Goal: Find specific page/section: Find specific page/section

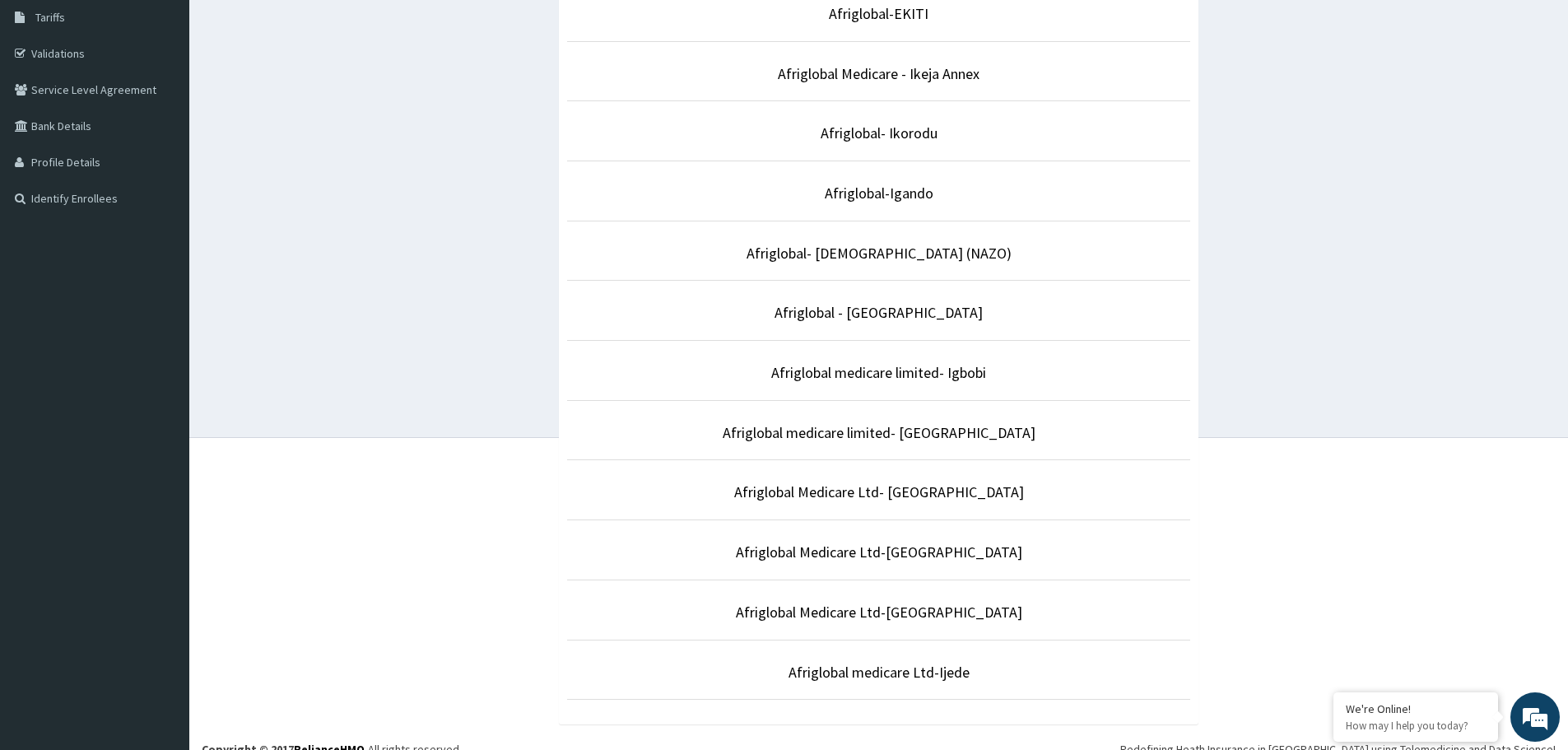
scroll to position [291, 0]
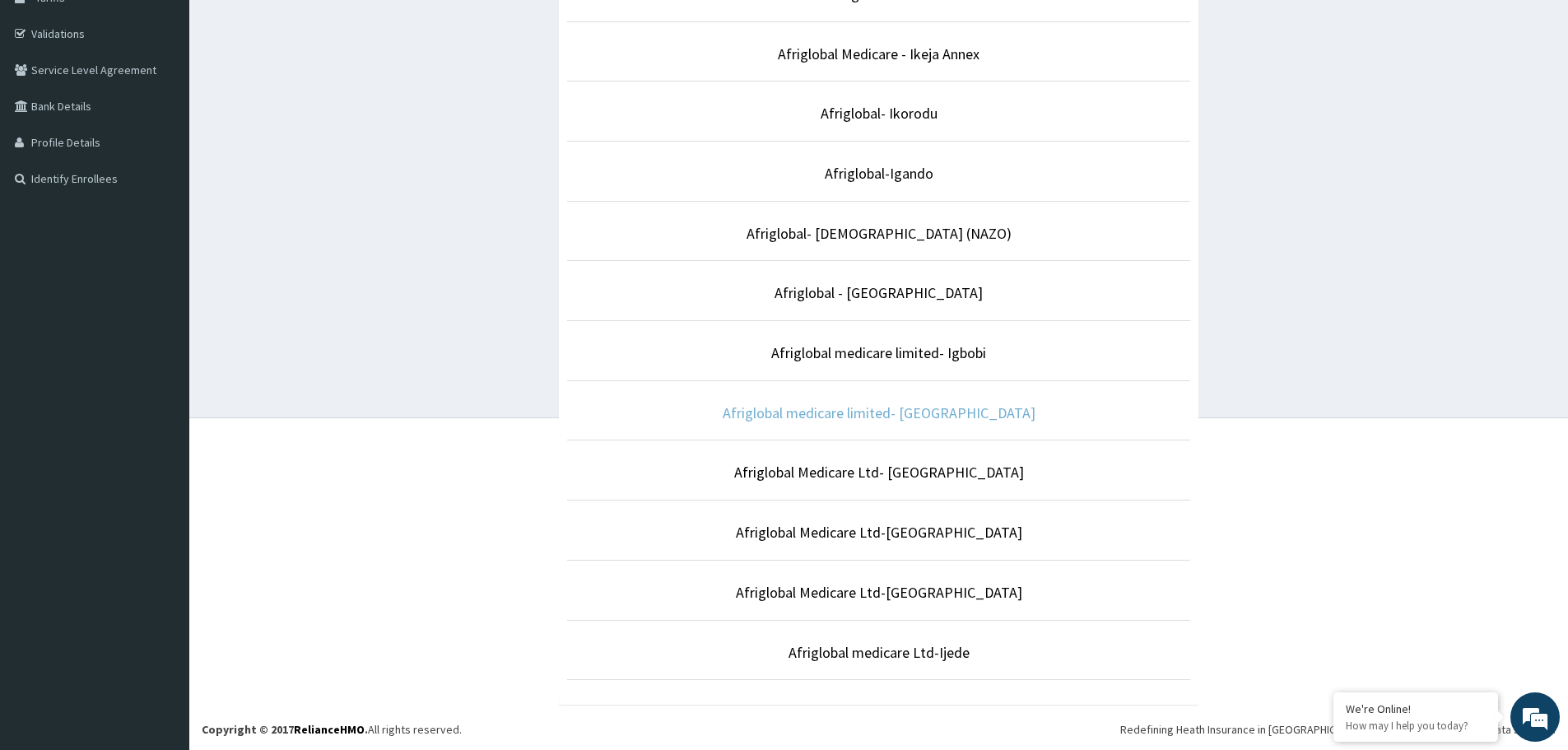
click at [902, 414] on link "Afriglobal medicare limited- [GEOGRAPHIC_DATA]" at bounding box center [879, 412] width 313 height 19
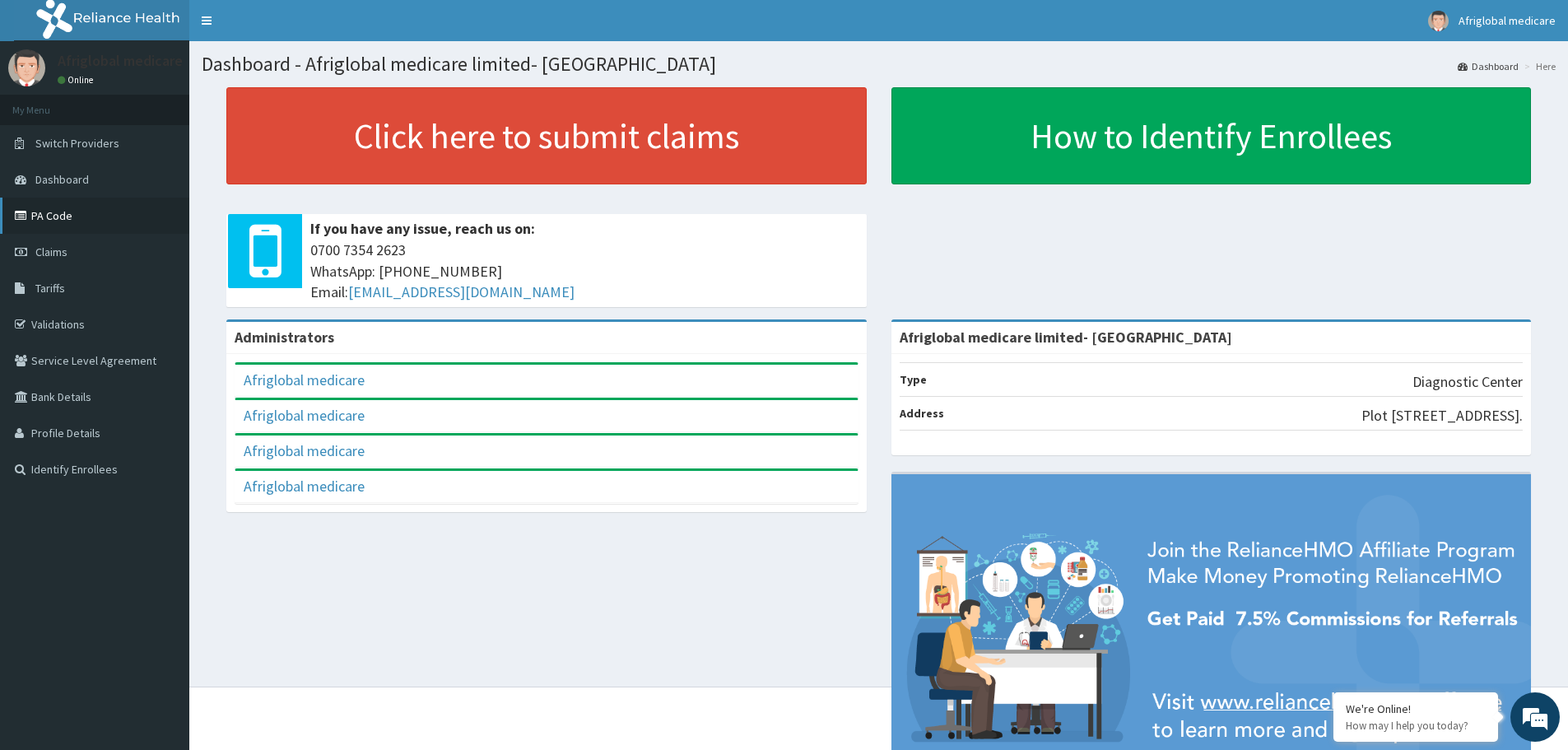
click at [60, 224] on link "PA Code" at bounding box center [94, 215] width 189 height 36
